Goal: Navigation & Orientation: Find specific page/section

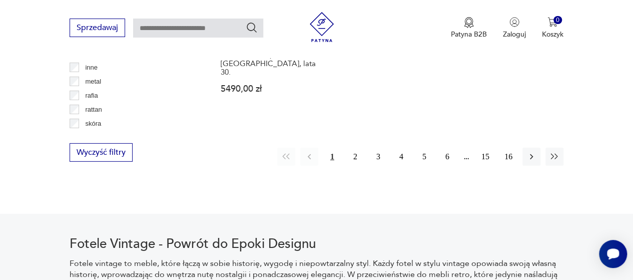
scroll to position [1477, 0]
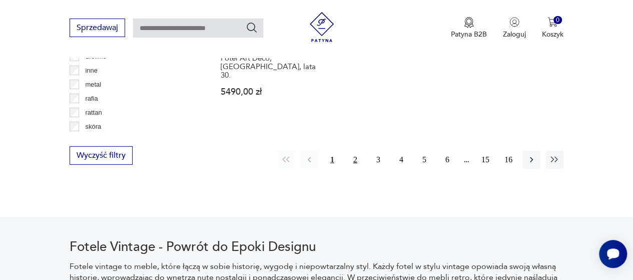
click at [357, 151] on button "2" at bounding box center [355, 160] width 18 height 18
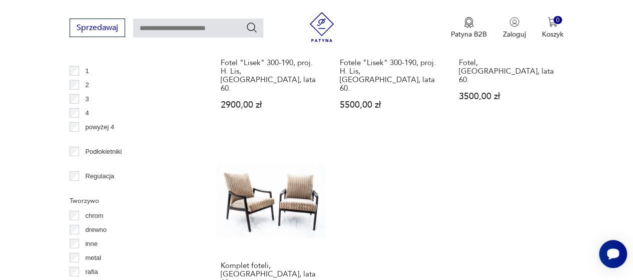
scroll to position [1433, 0]
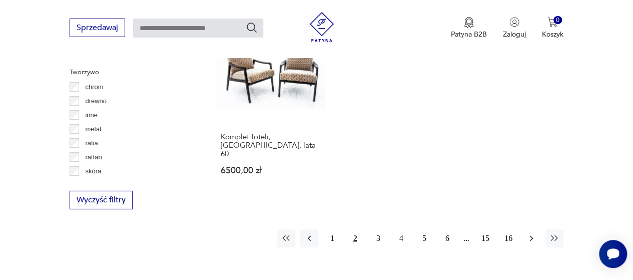
click at [530, 233] on icon "button" at bounding box center [531, 238] width 10 height 10
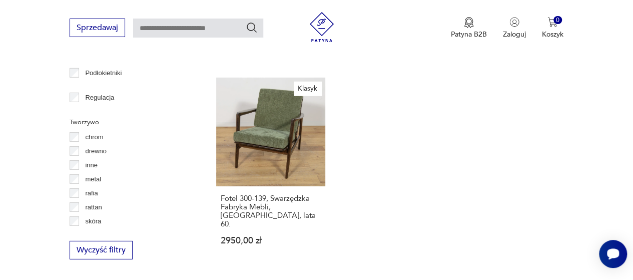
scroll to position [1378, 0]
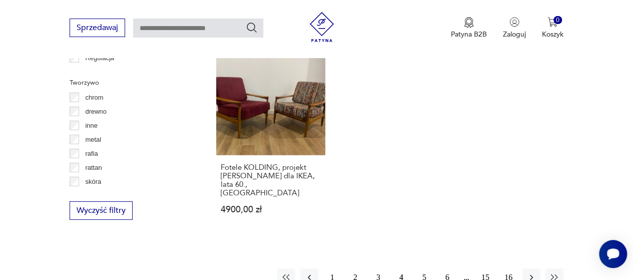
scroll to position [1466, 0]
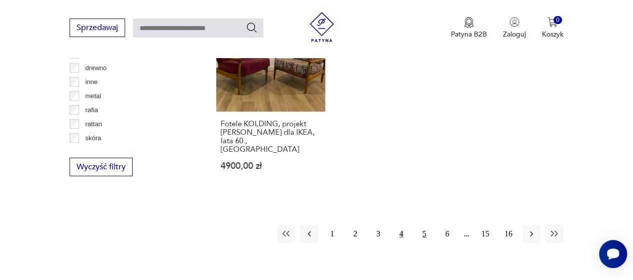
click at [423, 225] on button "5" at bounding box center [424, 234] width 18 height 18
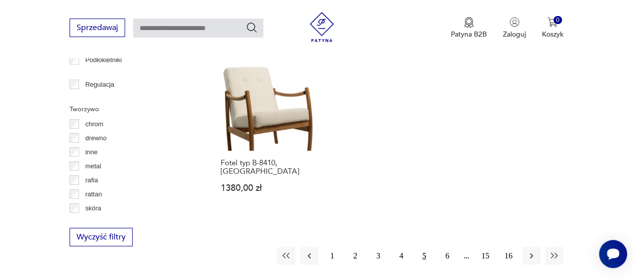
scroll to position [1449, 0]
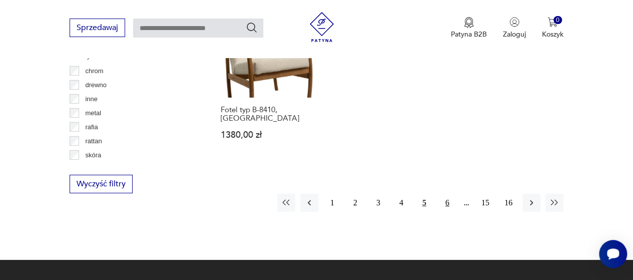
click at [448, 194] on button "6" at bounding box center [447, 203] width 18 height 18
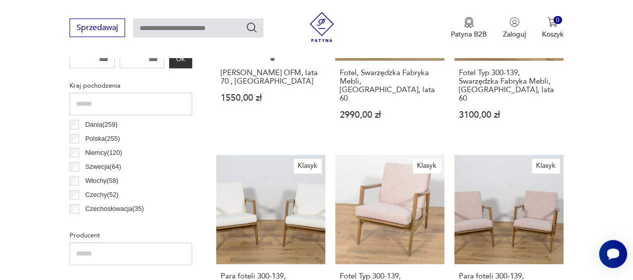
scroll to position [506, 0]
